Goal: Information Seeking & Learning: Find specific fact

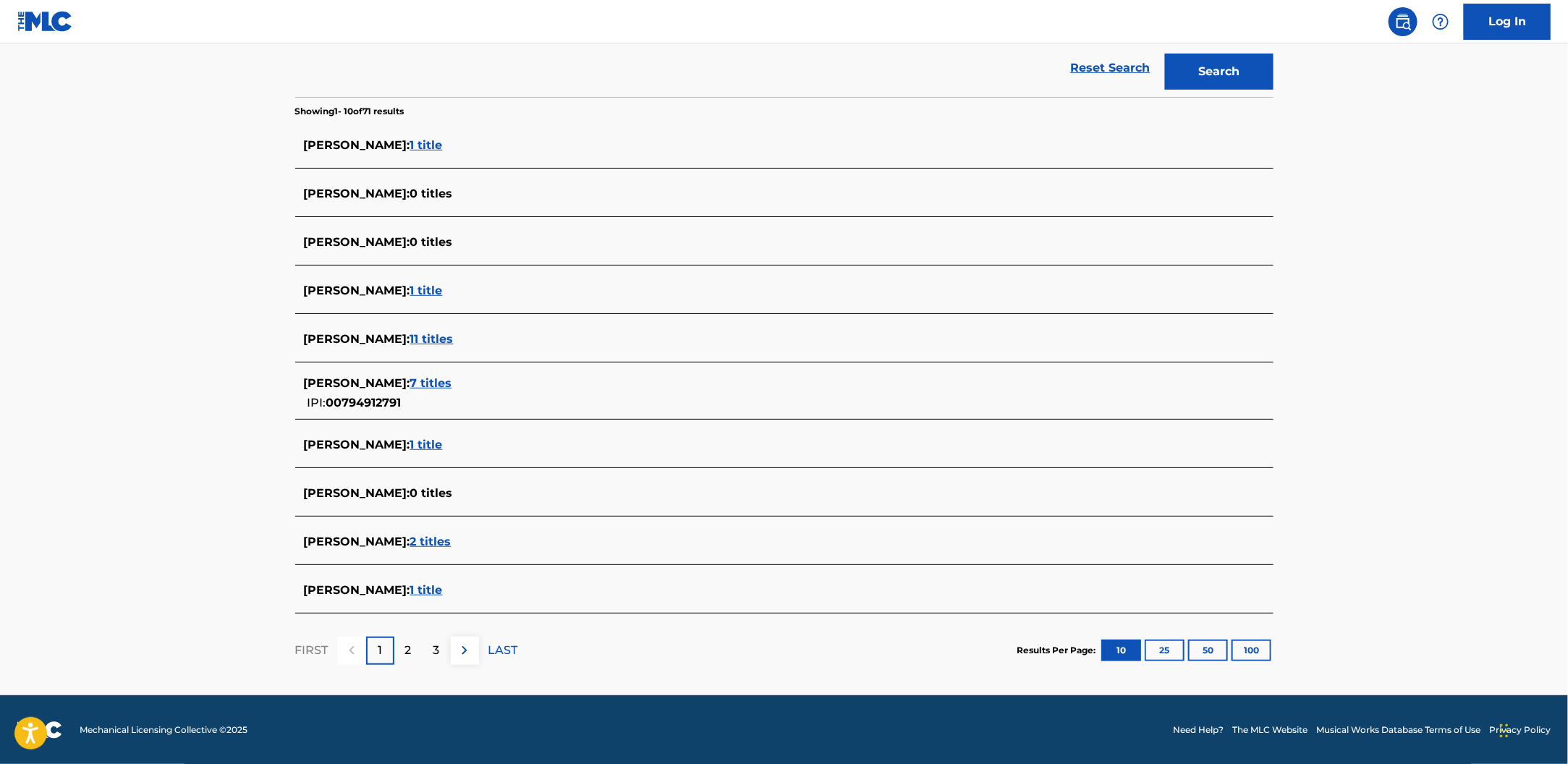
click at [436, 591] on span "1 title" at bounding box center [427, 589] width 33 height 13
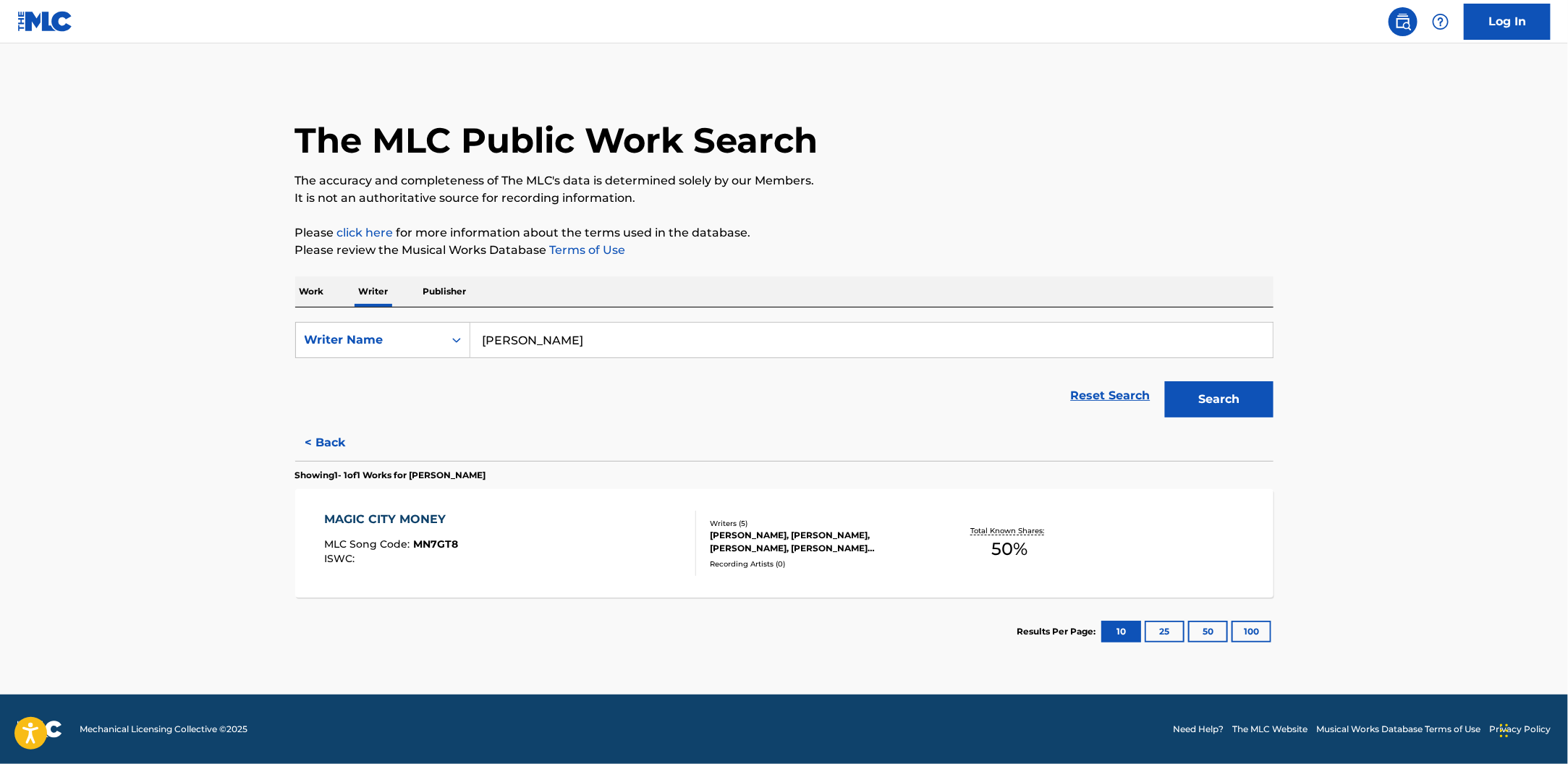
click at [558, 524] on div "MAGIC CITY MONEY MLC Song Code : MN7GT8 ISWC :" at bounding box center [510, 543] width 372 height 65
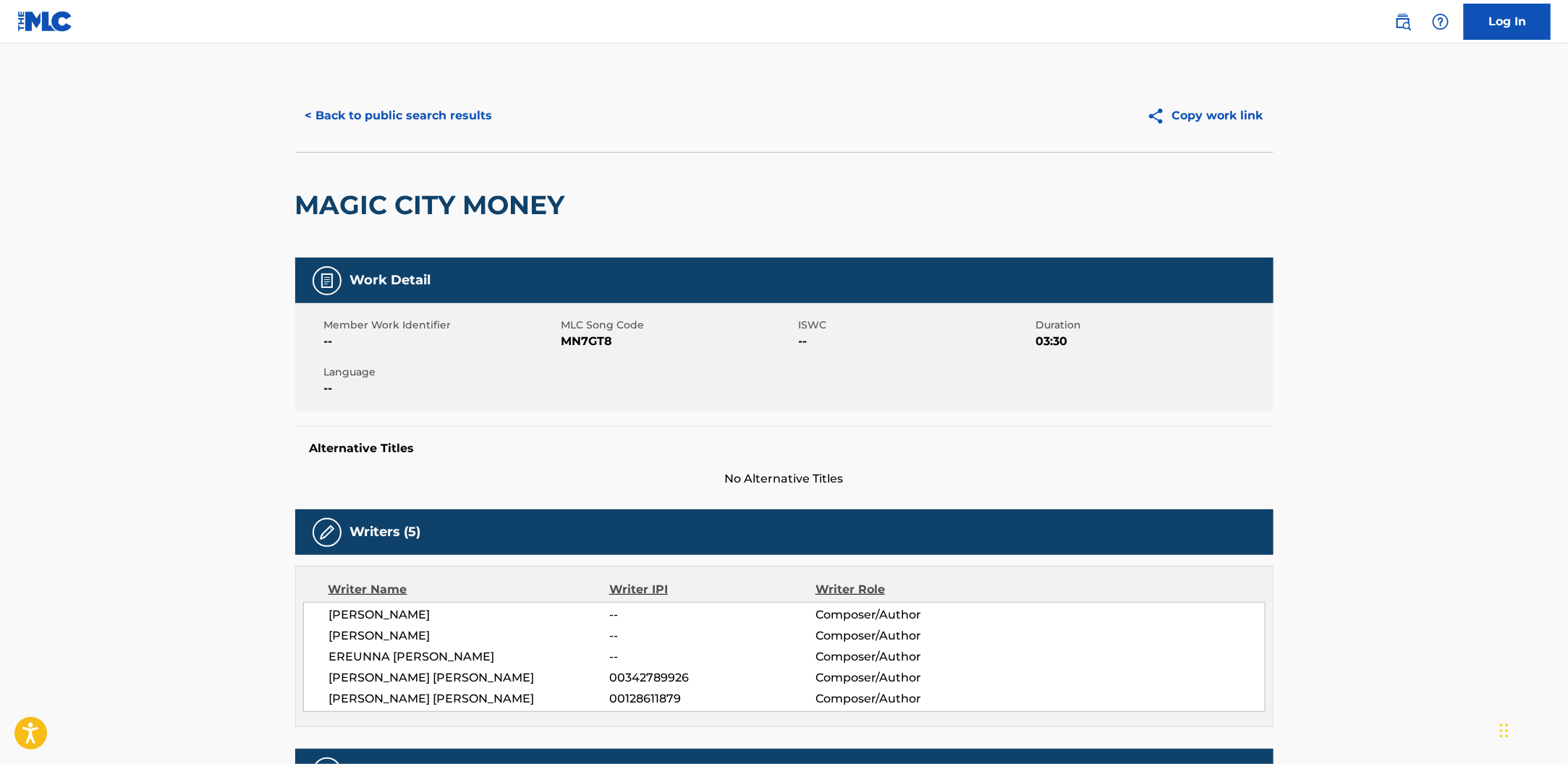
click at [1415, 22] on link at bounding box center [1403, 21] width 29 height 29
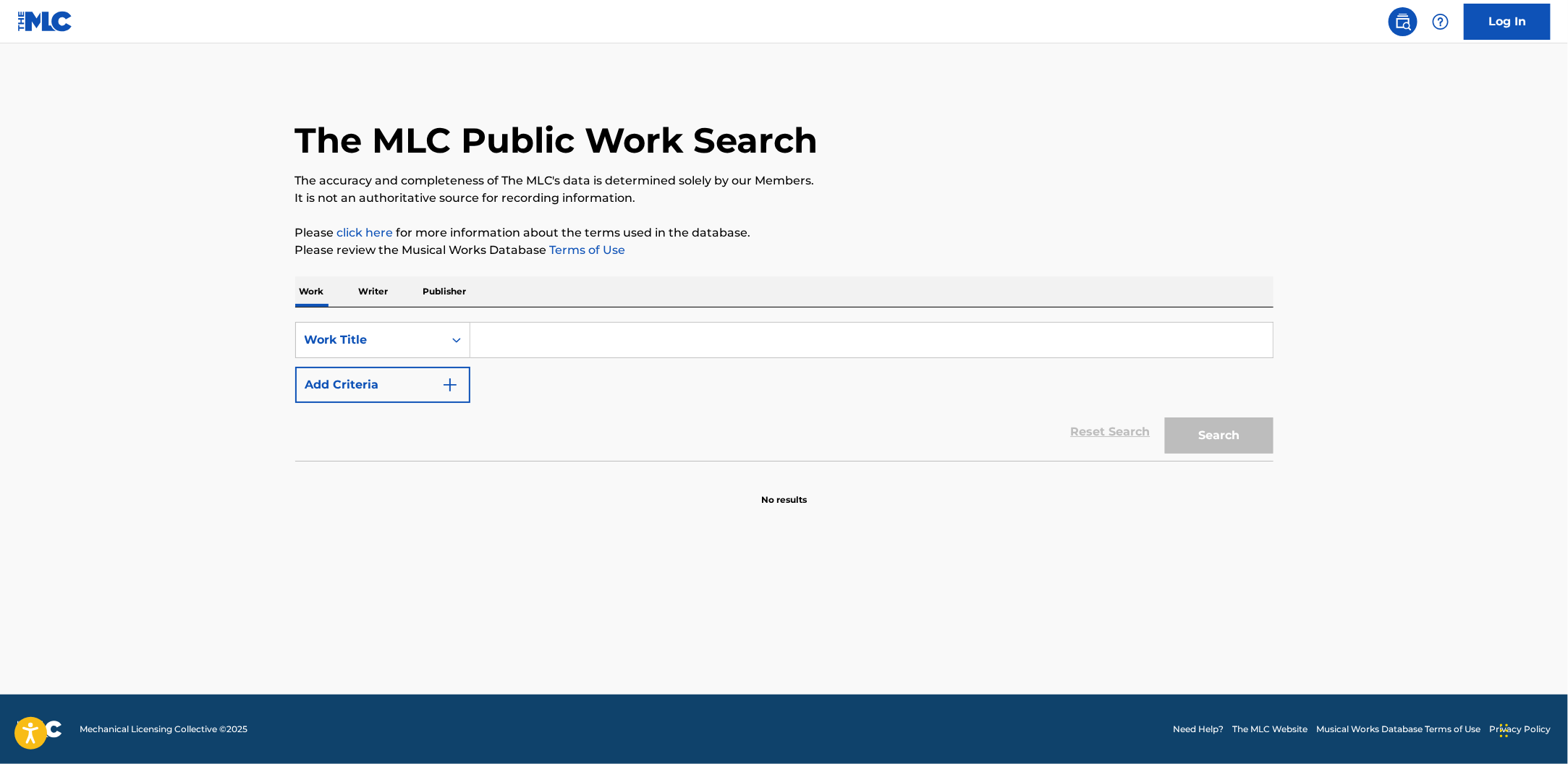
click at [768, 337] on input "Search Form" at bounding box center [871, 339] width 803 height 35
type input "[PERSON_NAME]"
click at [1165, 418] on button "Search" at bounding box center [1220, 435] width 108 height 36
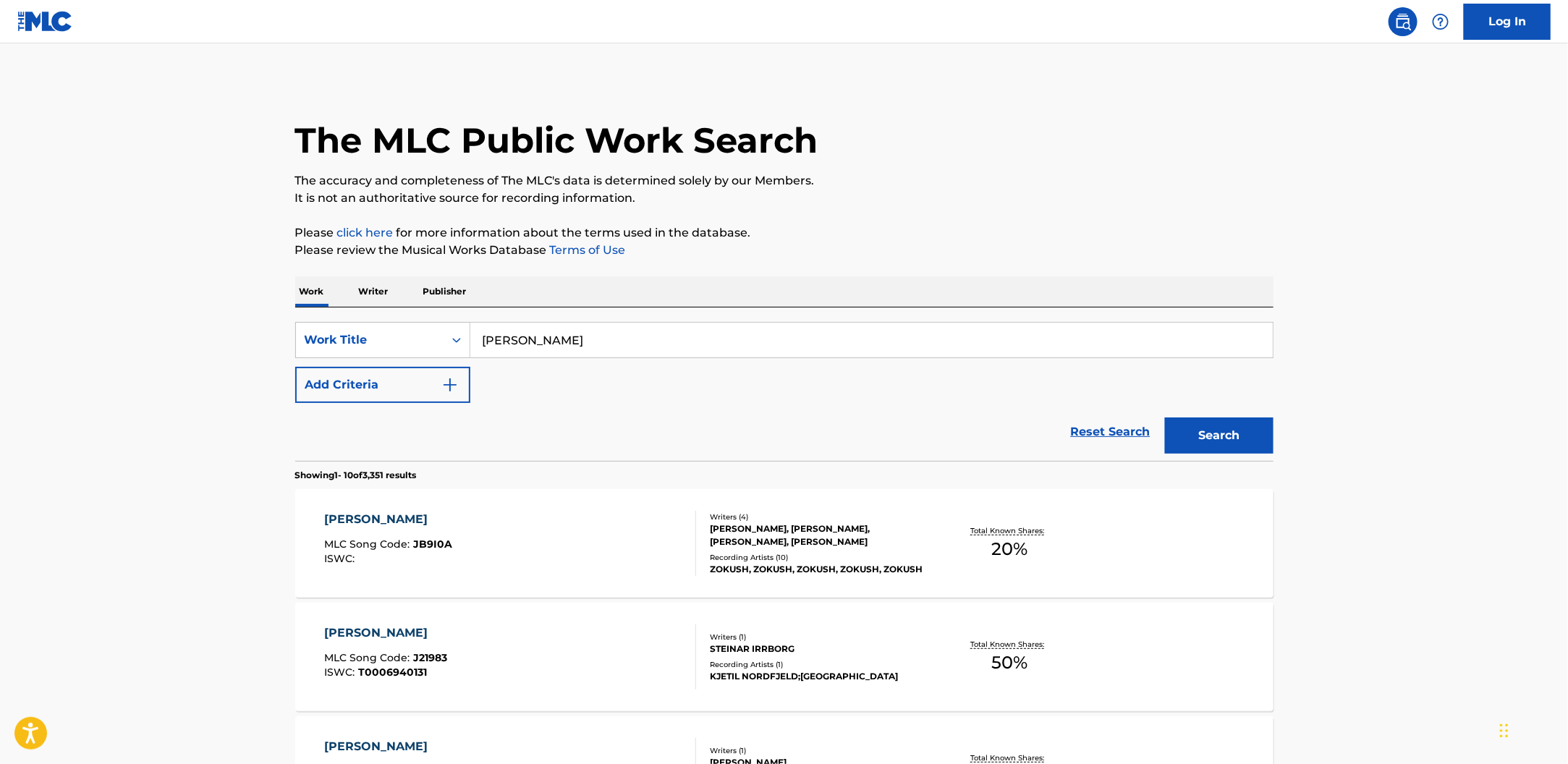
click at [635, 330] on input "[PERSON_NAME]" at bounding box center [871, 339] width 803 height 35
drag, startPoint x: 385, startPoint y: 281, endPoint x: 396, endPoint y: 290, distance: 14.2
click at [388, 283] on p "Writer" at bounding box center [373, 291] width 38 height 30
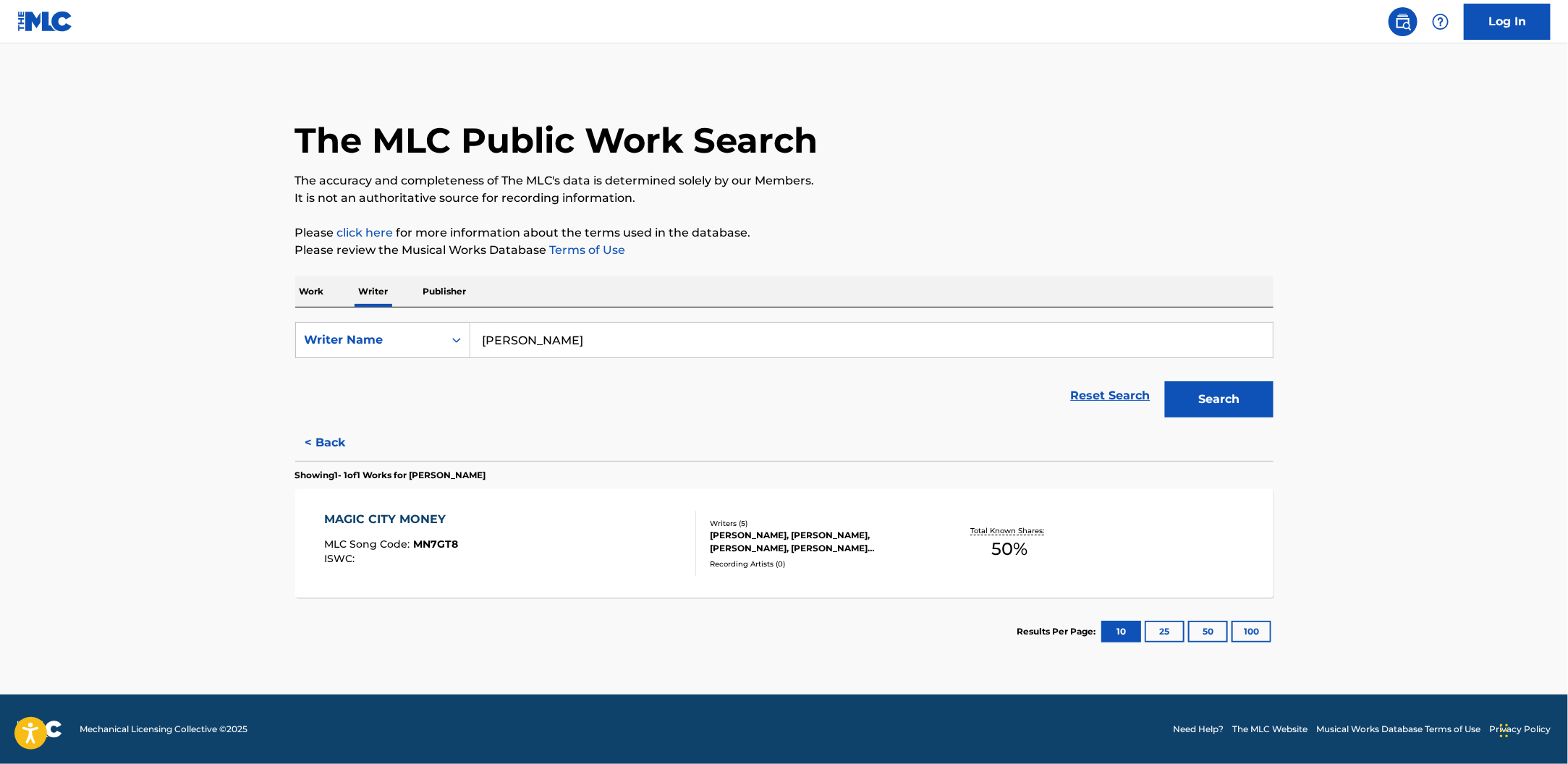
drag, startPoint x: 396, startPoint y: 290, endPoint x: 563, endPoint y: 341, distance: 174.6
click at [543, 340] on input "[PERSON_NAME]" at bounding box center [871, 339] width 803 height 35
click at [564, 341] on input "[PERSON_NAME]" at bounding box center [871, 339] width 803 height 35
paste input "j"
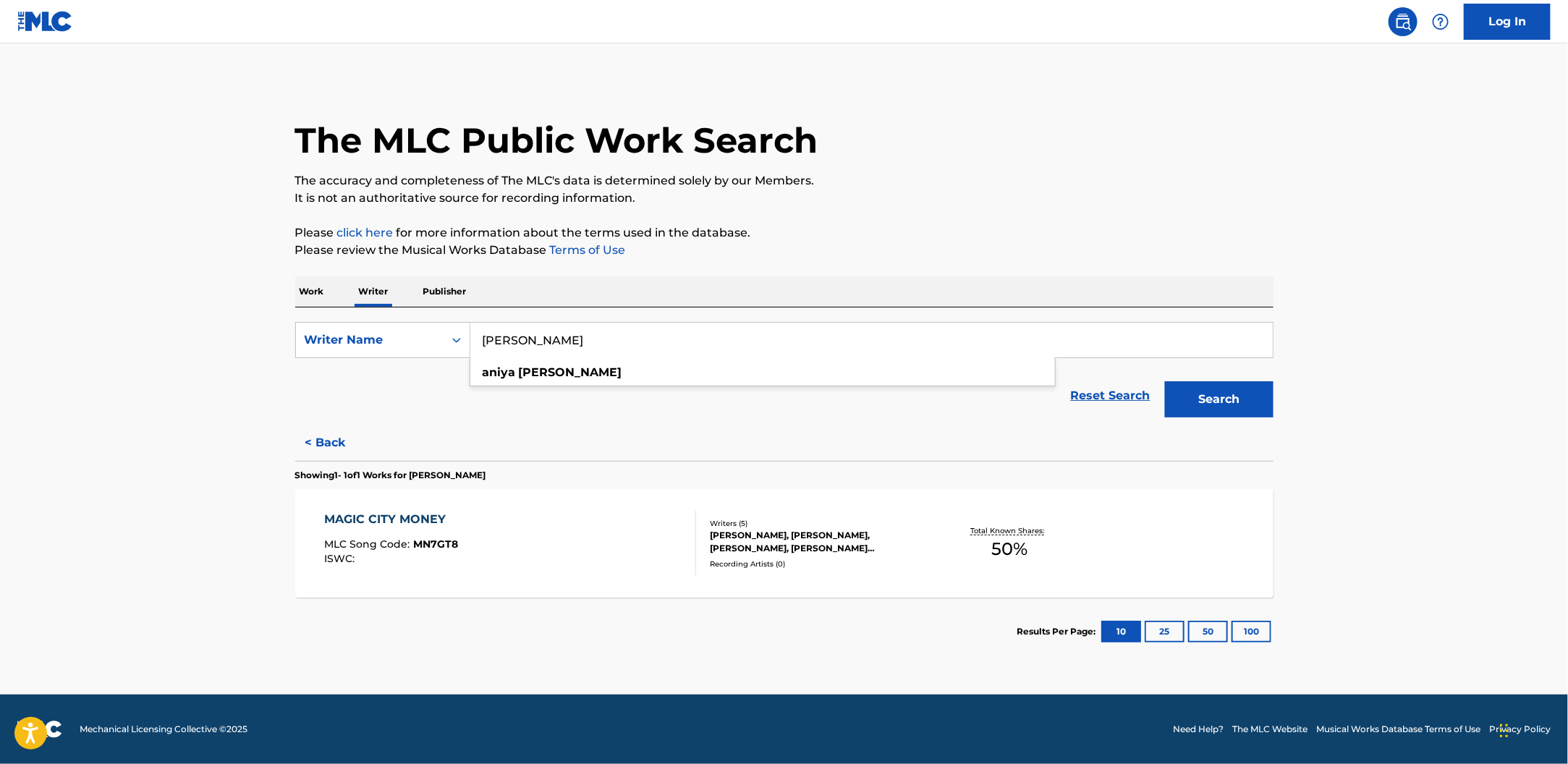
click at [1006, 340] on input "[PERSON_NAME]" at bounding box center [871, 339] width 803 height 35
type input "[PERSON_NAME]"
click at [1165, 381] on button "Search" at bounding box center [1220, 399] width 108 height 36
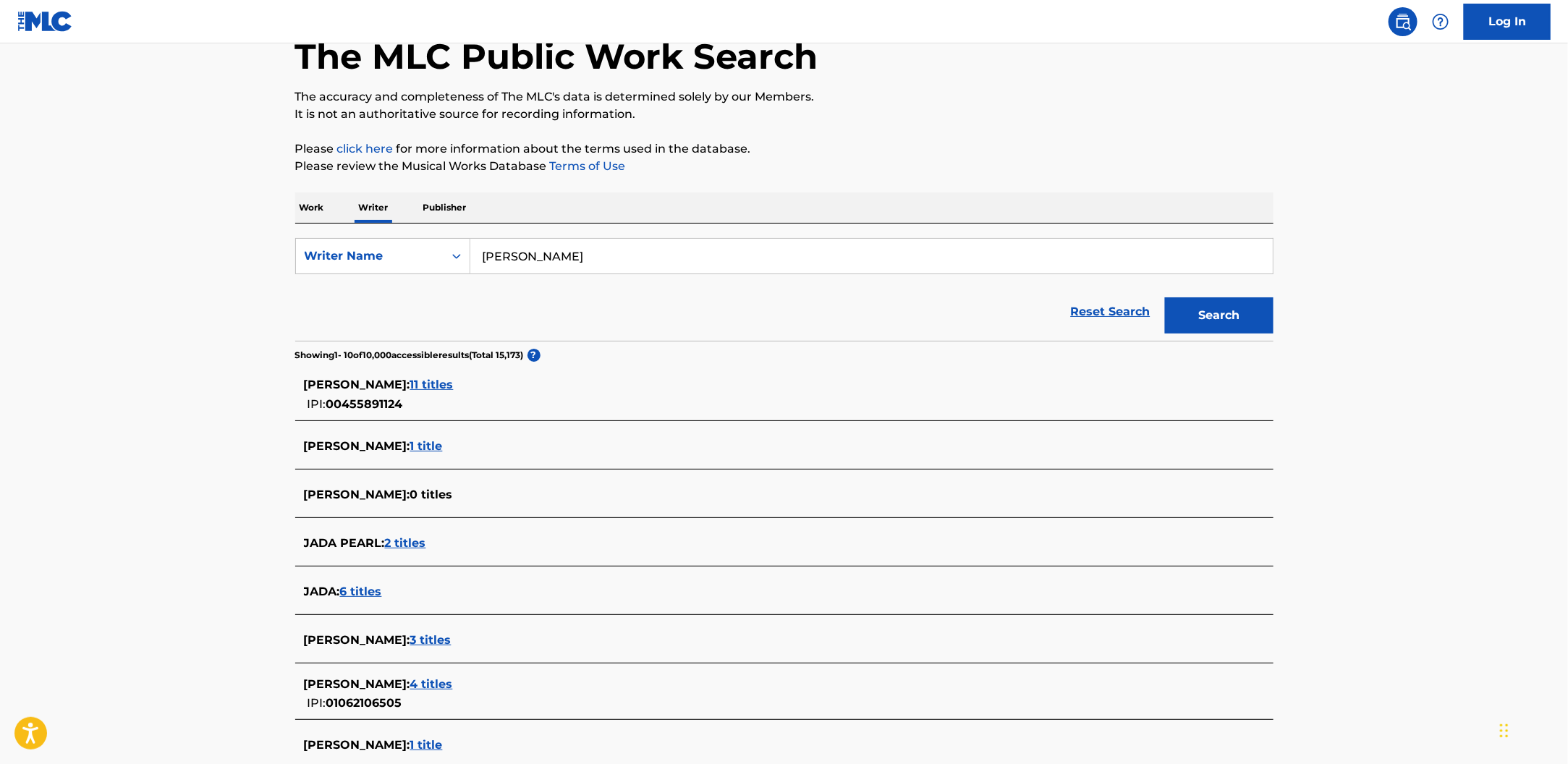
scroll to position [337, 0]
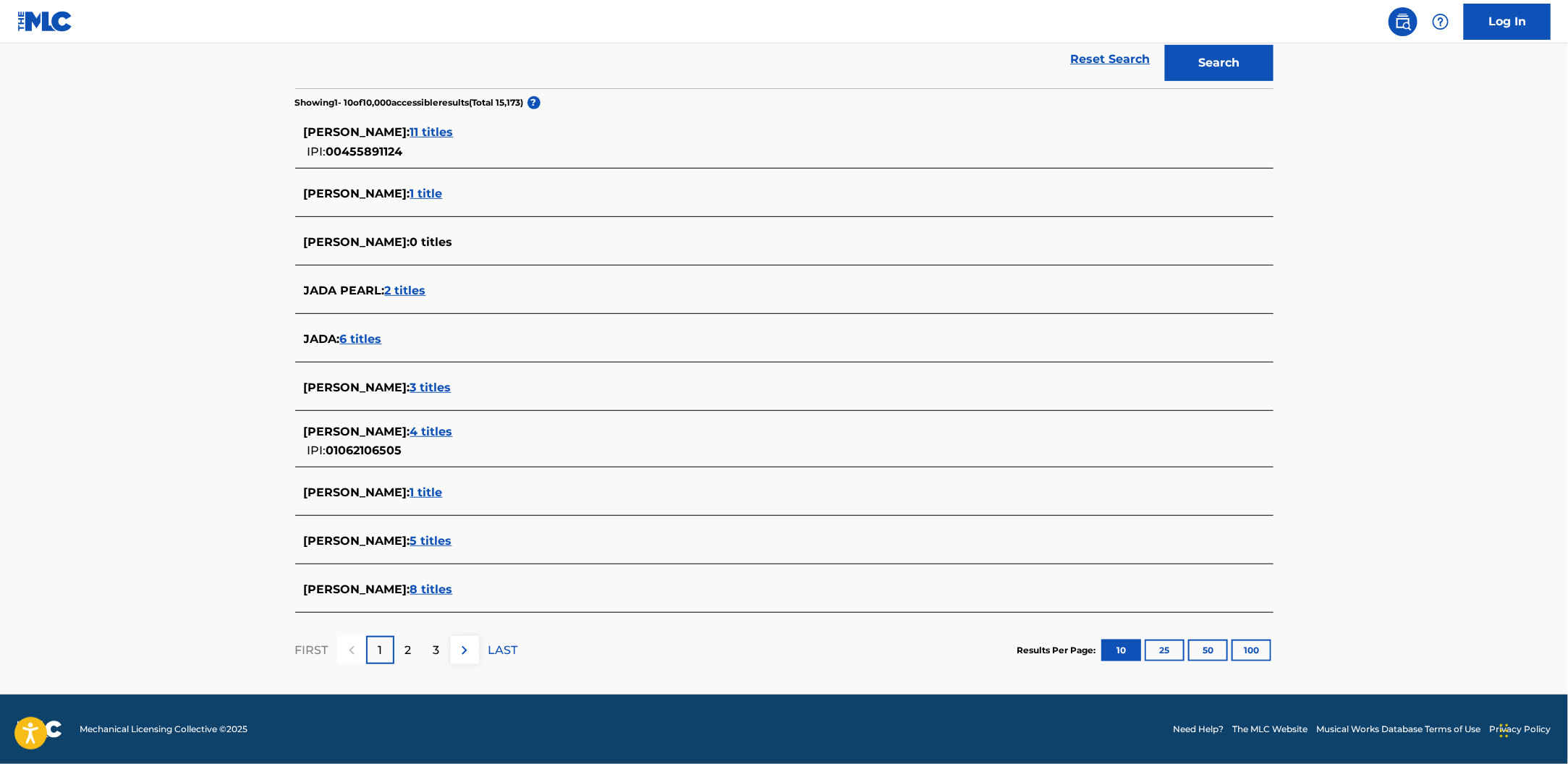
click at [452, 541] on span "5 titles" at bounding box center [431, 540] width 42 height 13
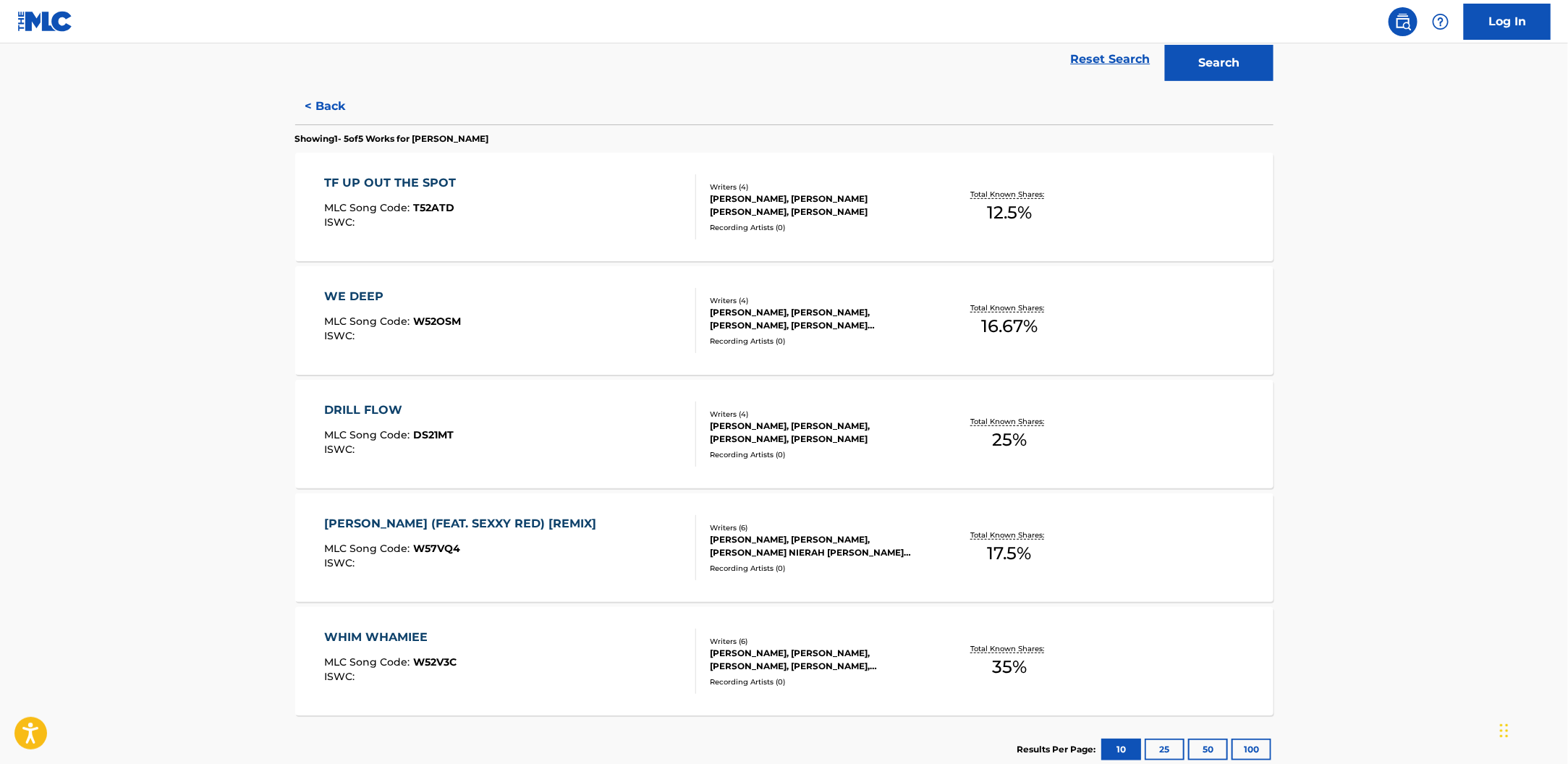
click at [585, 314] on div "WE DEEP MLC Song Code : W52OSM ISWC :" at bounding box center [510, 320] width 372 height 65
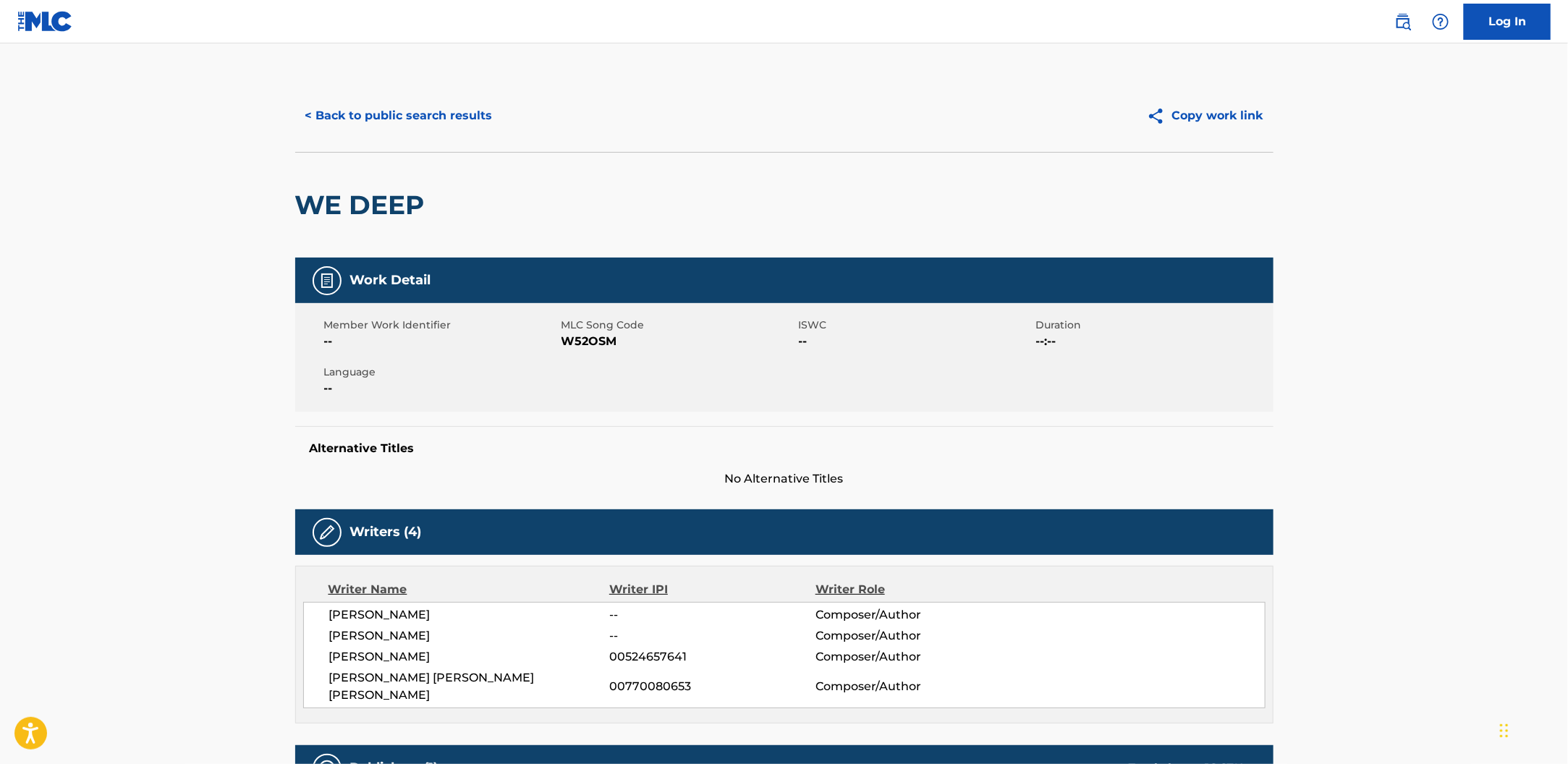
click at [445, 116] on button "< Back to public search results" at bounding box center [399, 115] width 208 height 36
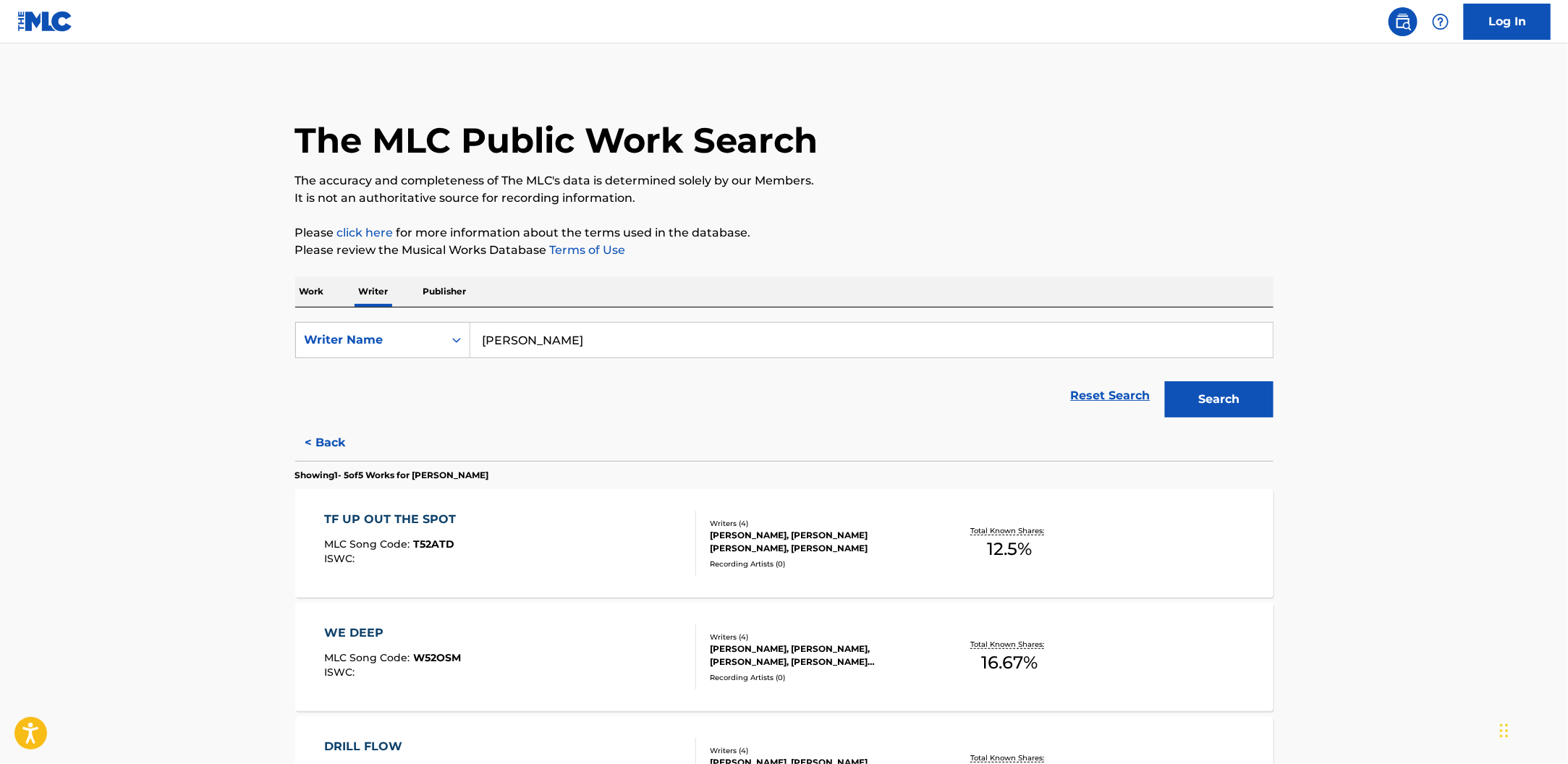
click at [539, 499] on div "TF UP OUT THE SPOT MLC Song Code : T52ATD ISWC : Writers ( 4 ) [PERSON_NAME], […" at bounding box center [784, 543] width 979 height 108
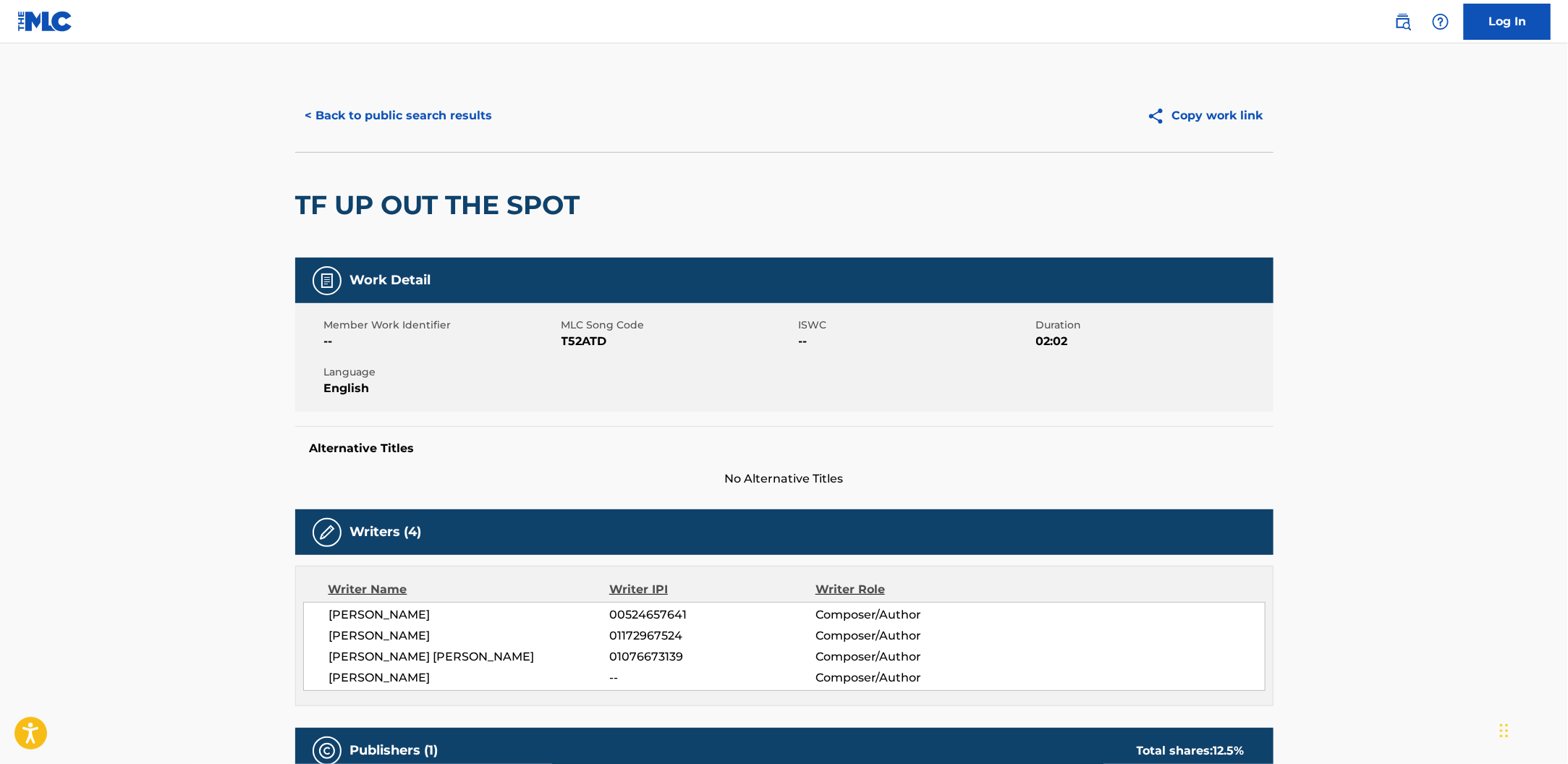
click at [420, 115] on button "< Back to public search results" at bounding box center [399, 115] width 208 height 36
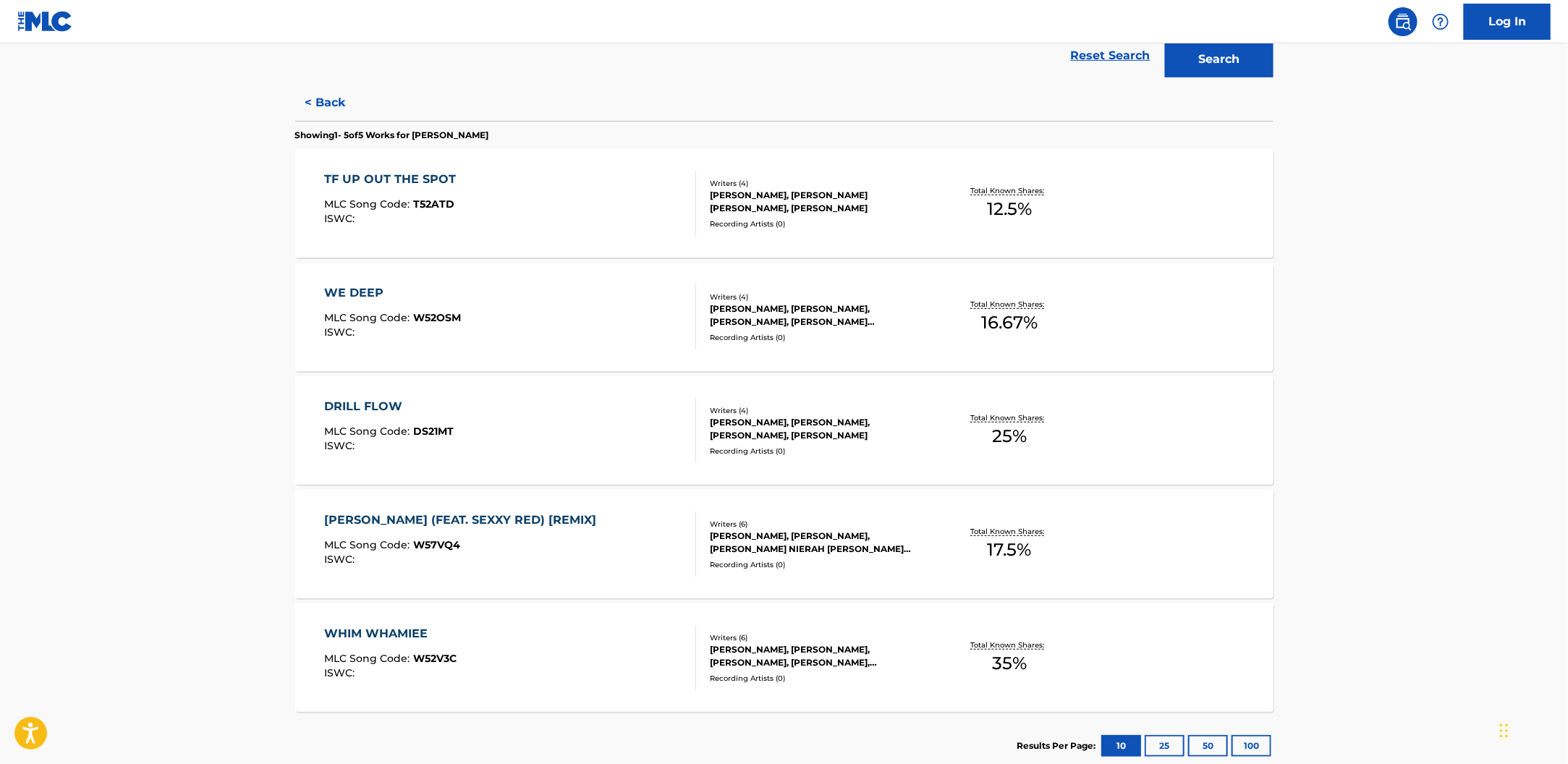
scroll to position [251, 0]
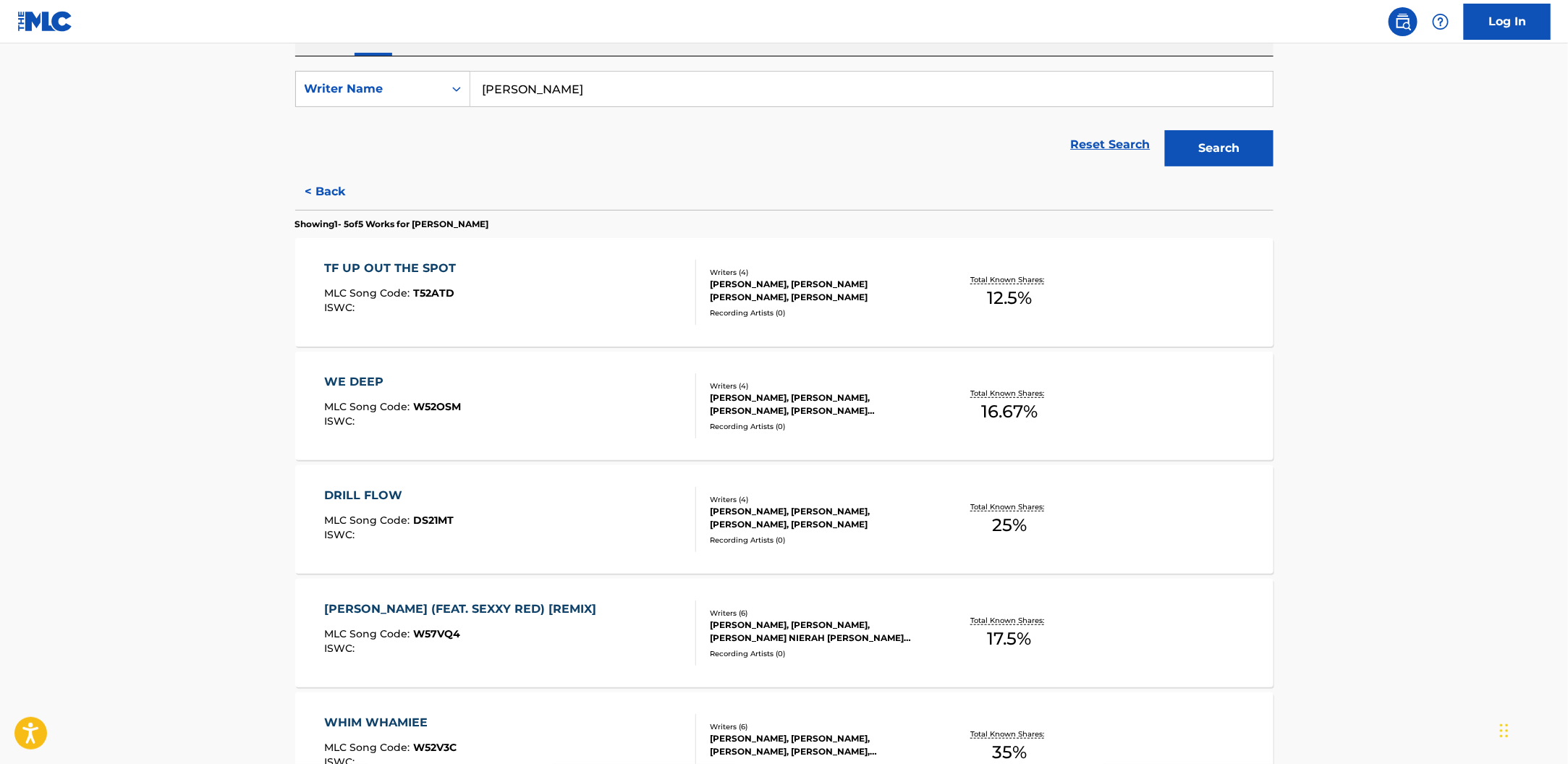
click at [565, 512] on div "DRILL FLOW MLC Song Code : DS21MT ISWC :" at bounding box center [510, 519] width 372 height 65
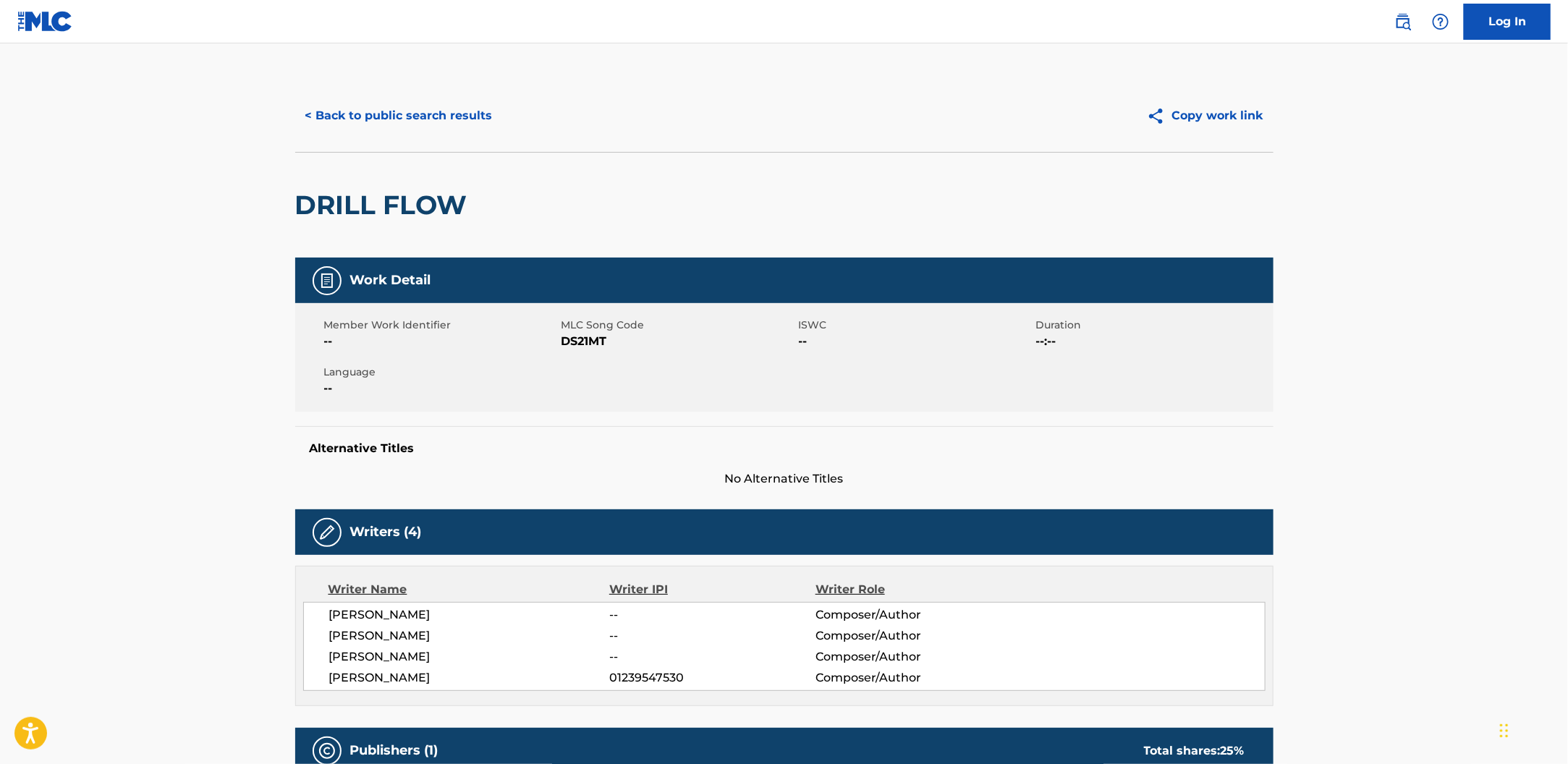
click at [403, 120] on button "< Back to public search results" at bounding box center [399, 115] width 208 height 36
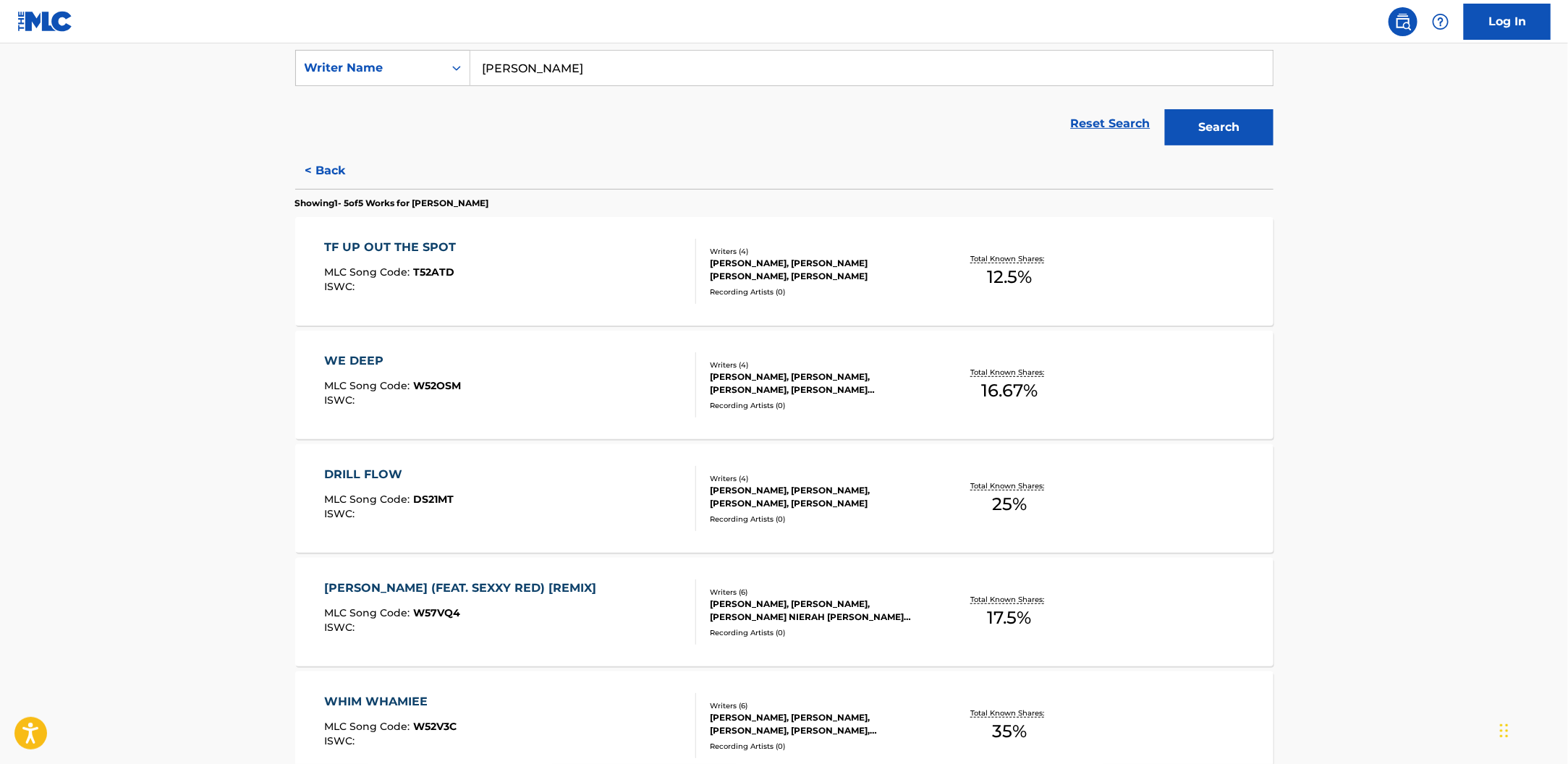
scroll to position [432, 0]
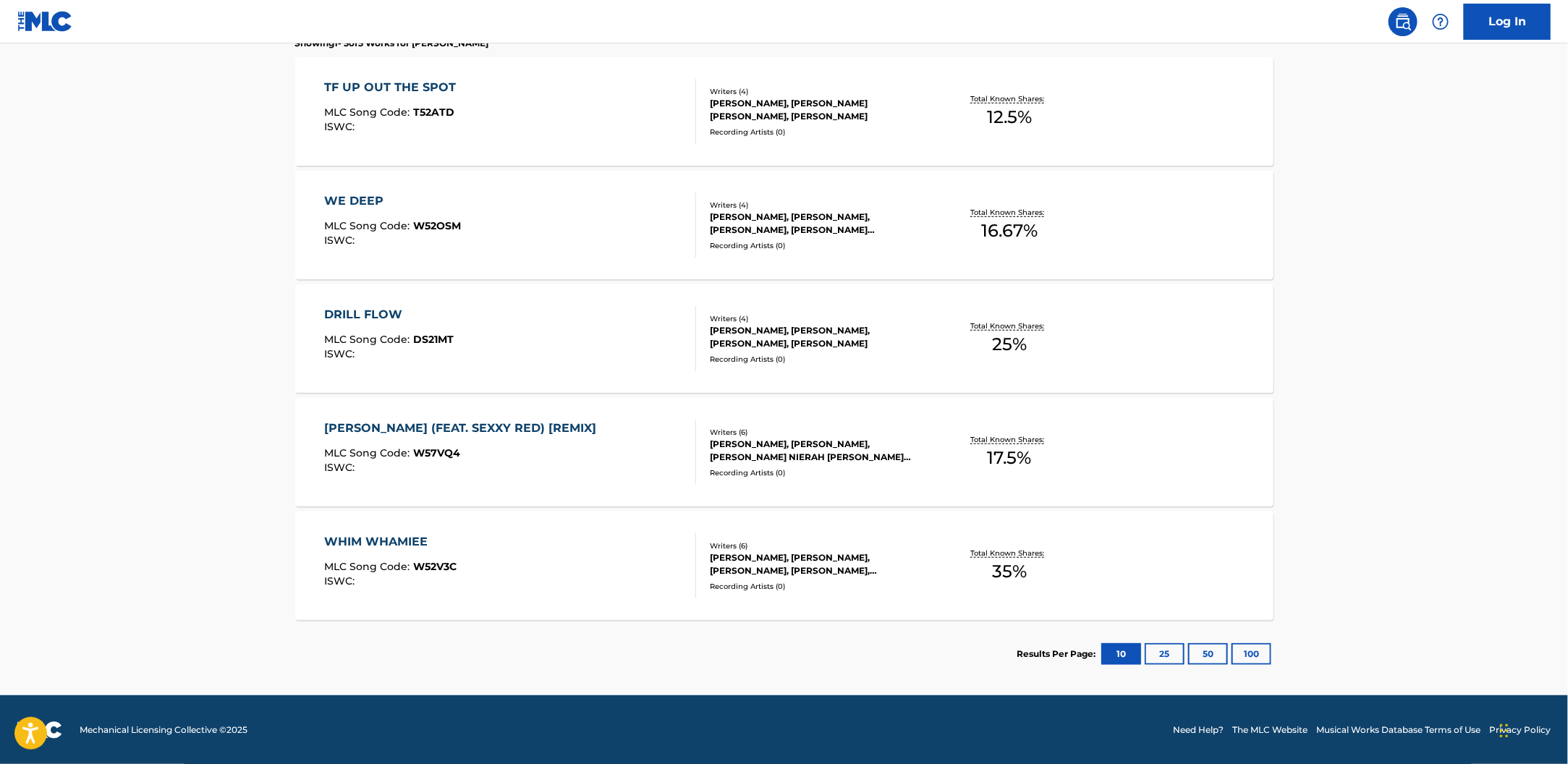
click at [594, 454] on div "MLC Song Code : W57VQ4" at bounding box center [464, 455] width 279 height 14
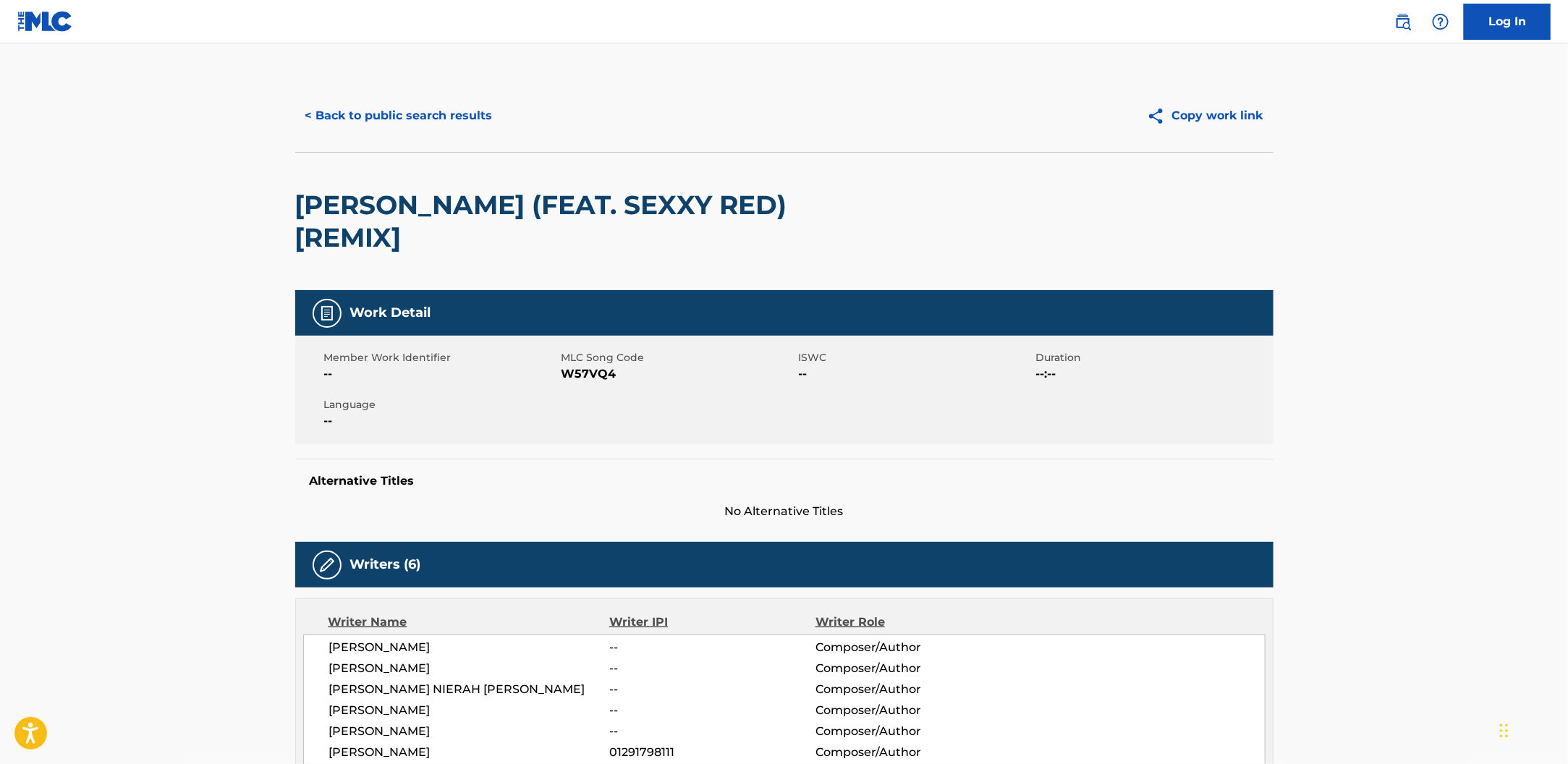
click at [468, 146] on div "< Back to public search results Copy work link" at bounding box center [784, 115] width 979 height 72
click at [460, 120] on button "< Back to public search results" at bounding box center [399, 115] width 208 height 36
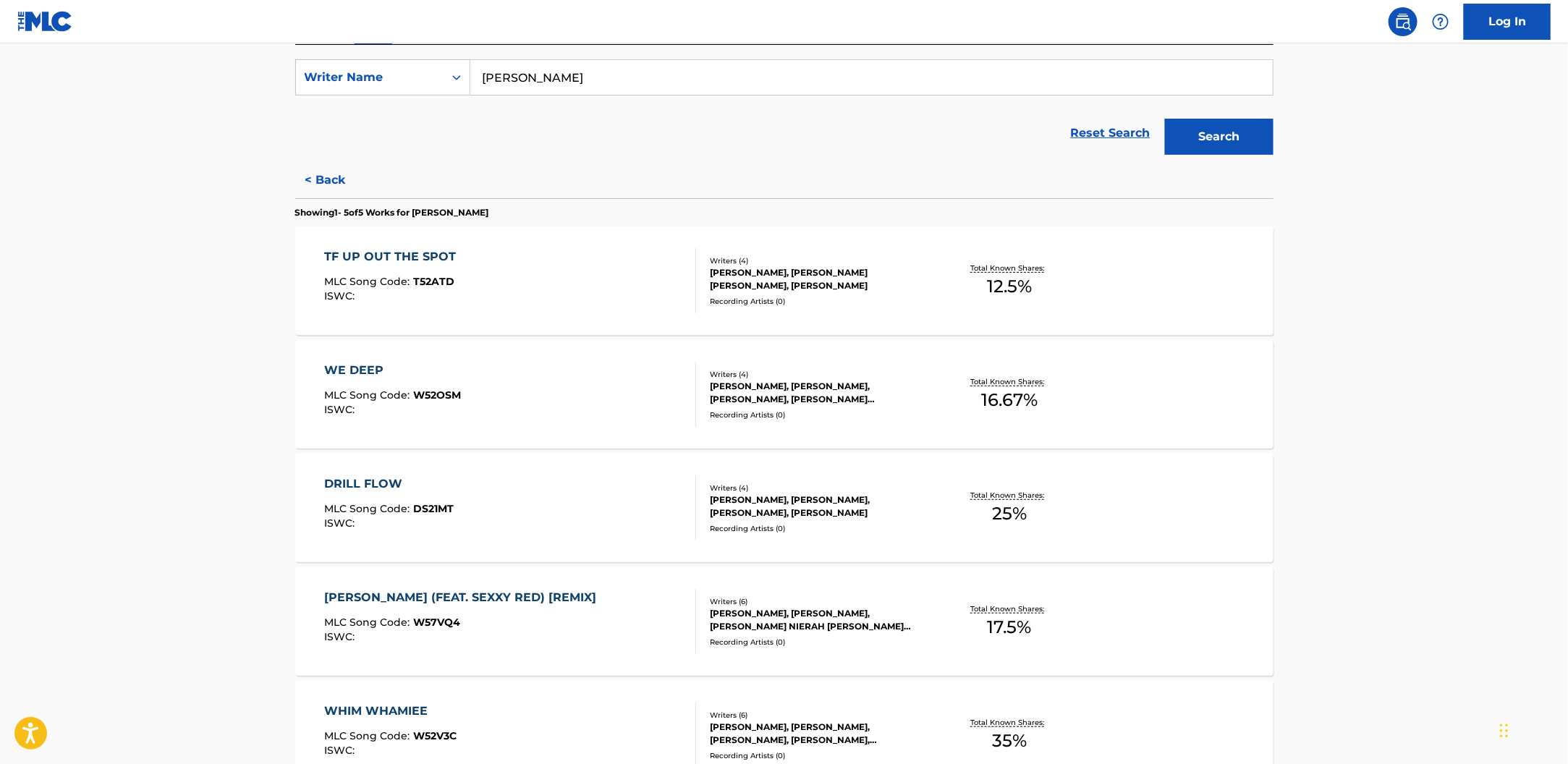
scroll to position [432, 0]
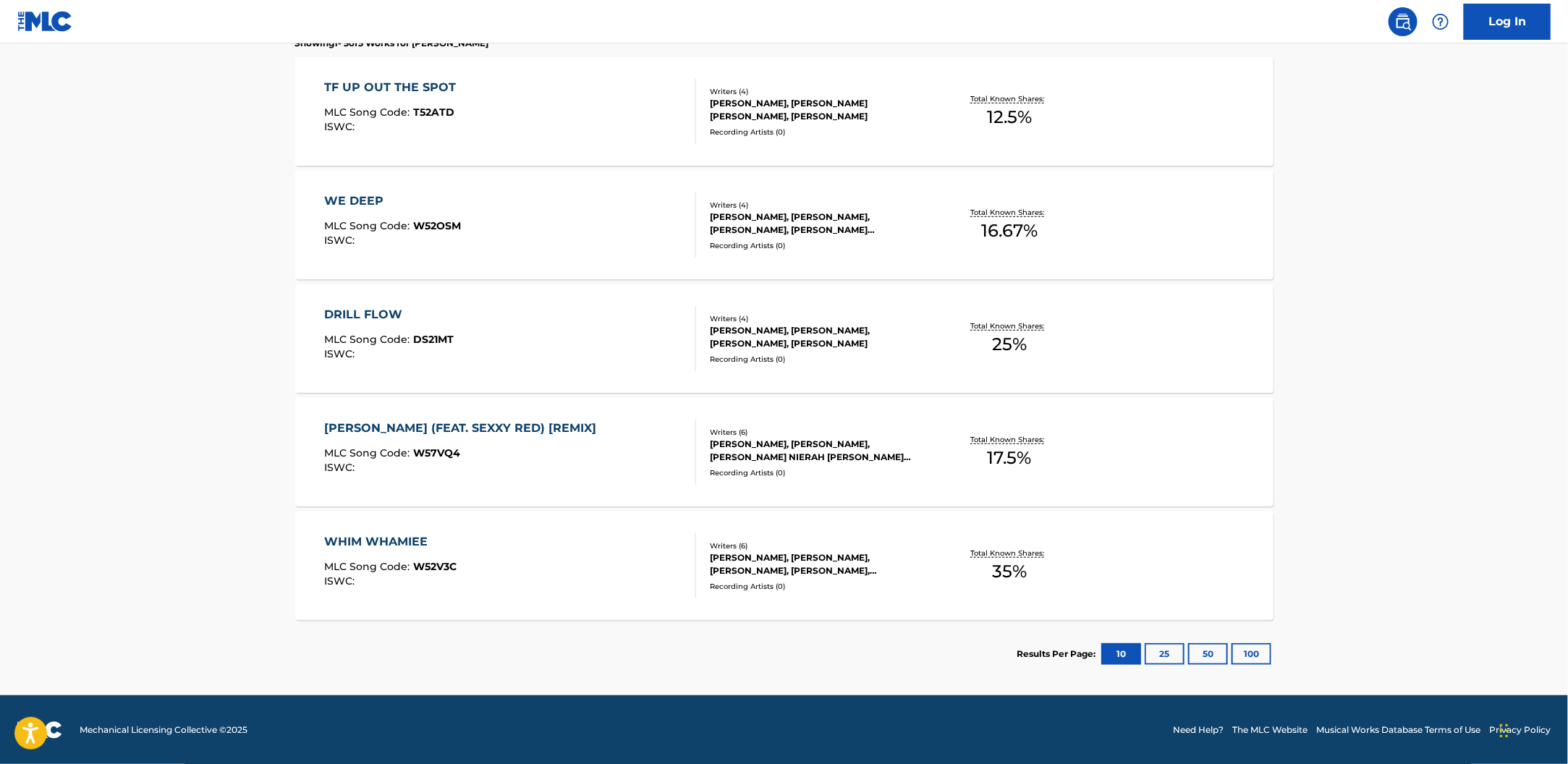
click at [547, 547] on div "WHIM WHAMIEE MLC Song Code : W52V3C ISWC :" at bounding box center [510, 565] width 372 height 65
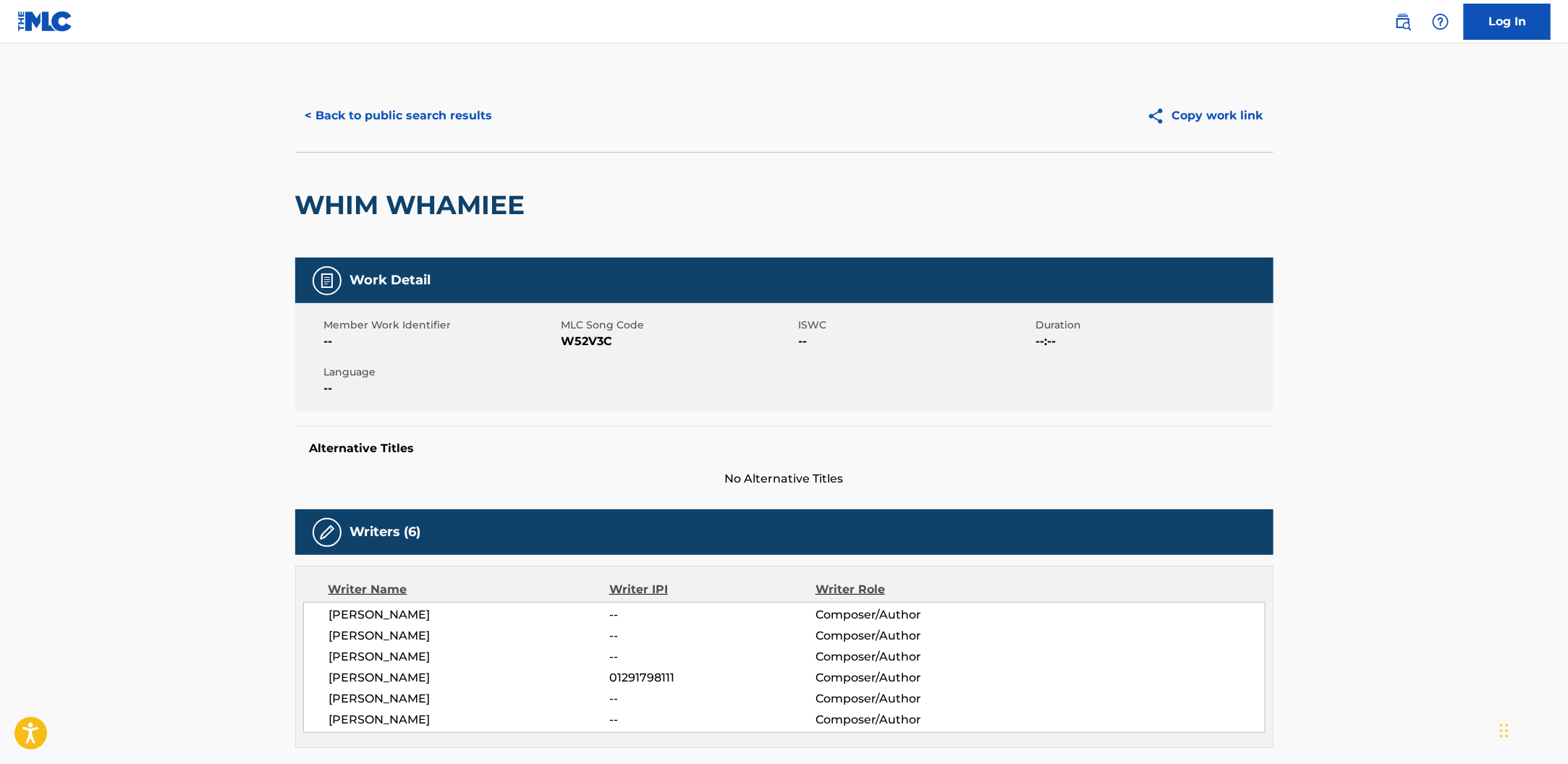
click at [468, 131] on button "< Back to public search results" at bounding box center [399, 115] width 208 height 36
